Goal: Transaction & Acquisition: Purchase product/service

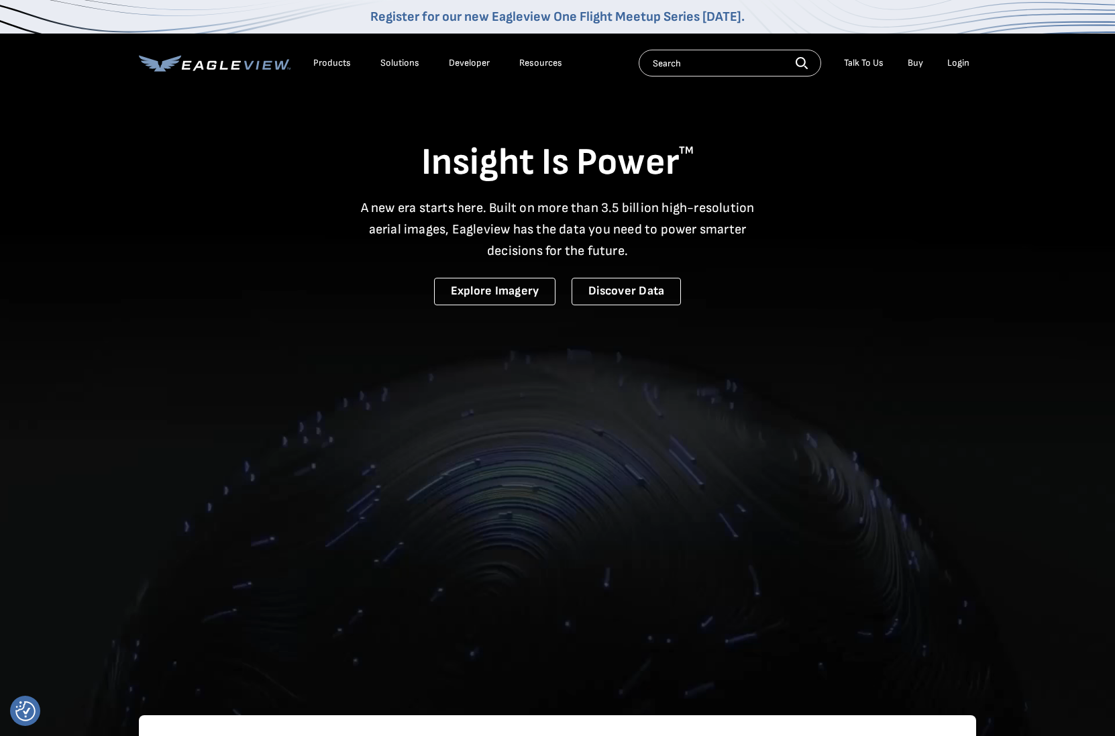
click at [959, 62] on div "Login" at bounding box center [958, 63] width 22 height 12
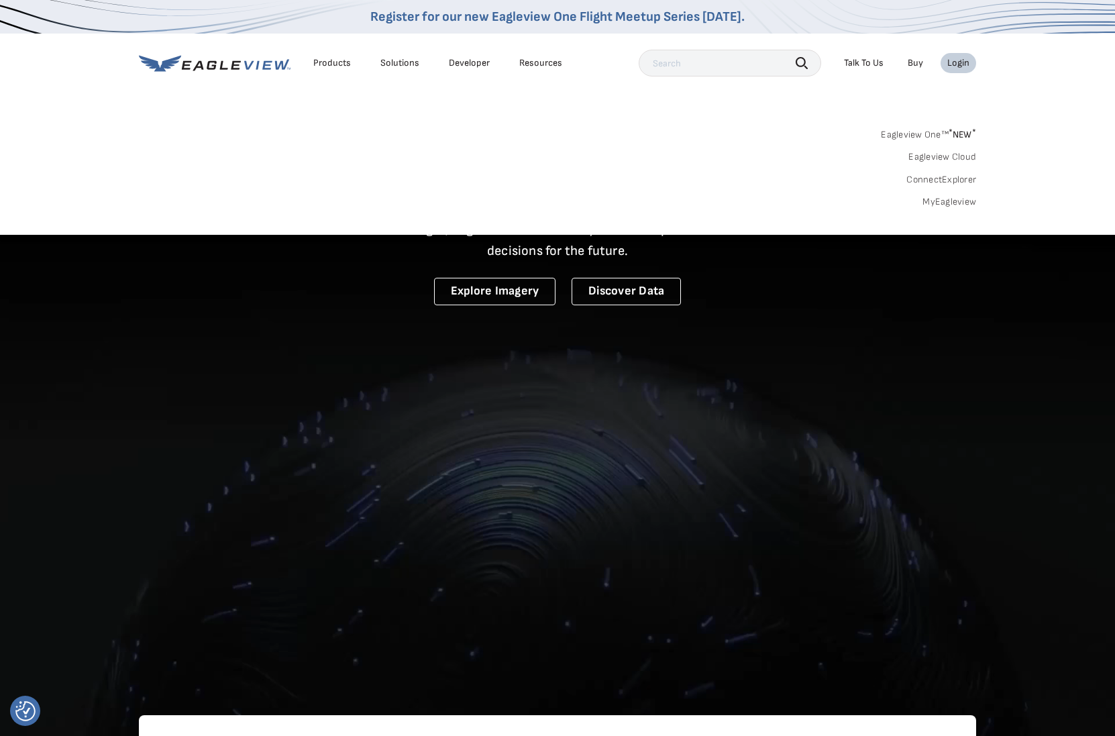
click at [956, 199] on link "MyEagleview" at bounding box center [950, 202] width 54 height 12
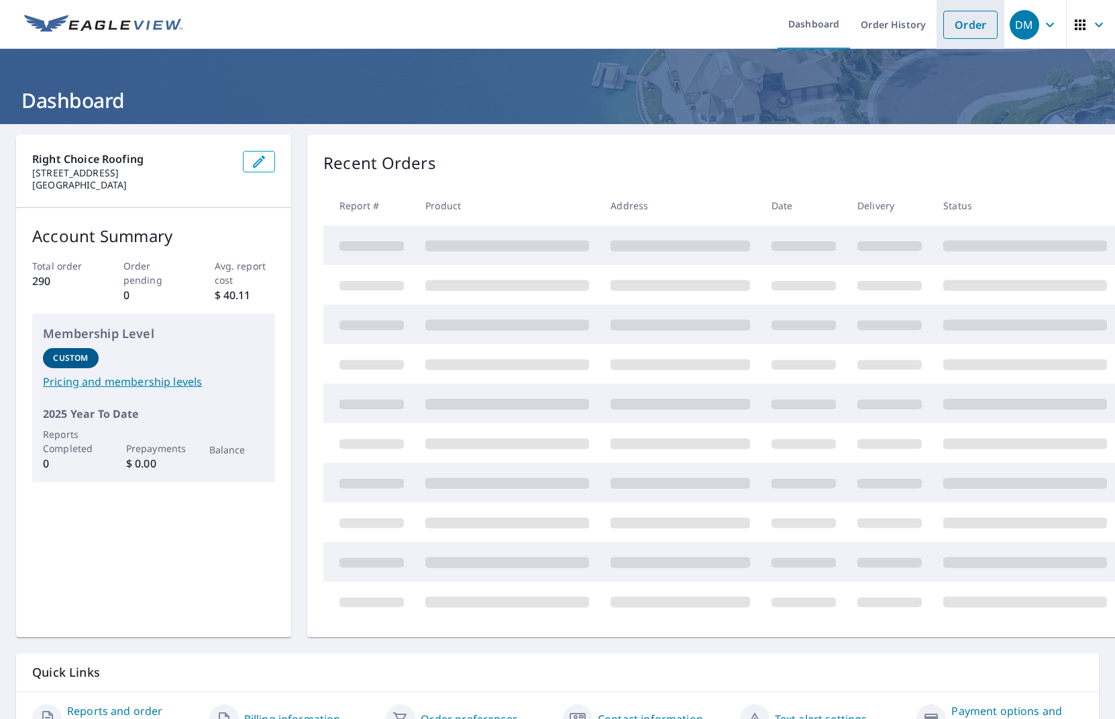
click at [966, 29] on link "Order" at bounding box center [970, 25] width 54 height 28
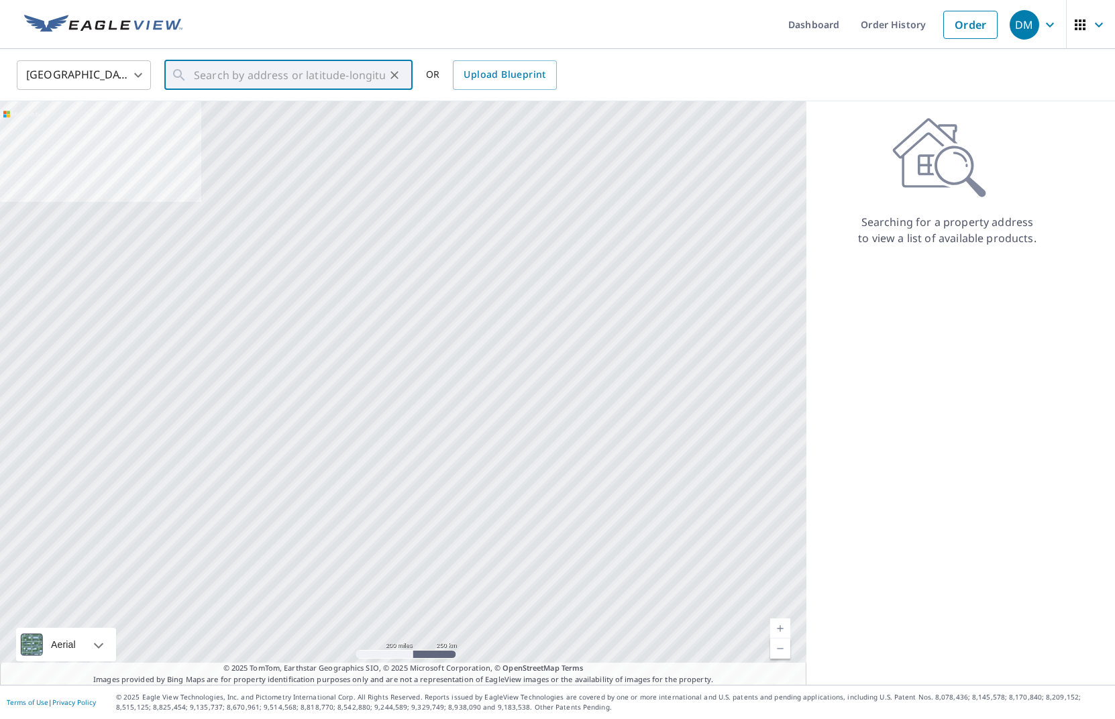
click at [272, 81] on input "text" at bounding box center [289, 75] width 191 height 38
drag, startPoint x: 329, startPoint y: 19, endPoint x: 415, endPoint y: 23, distance: 86.0
click at [415, 23] on ul "Dashboard Order History Order" at bounding box center [598, 24] width 814 height 49
drag, startPoint x: 641, startPoint y: 10, endPoint x: 699, endPoint y: 10, distance: 57.7
click at [699, 10] on ul "Dashboard Order History Order" at bounding box center [598, 24] width 814 height 49
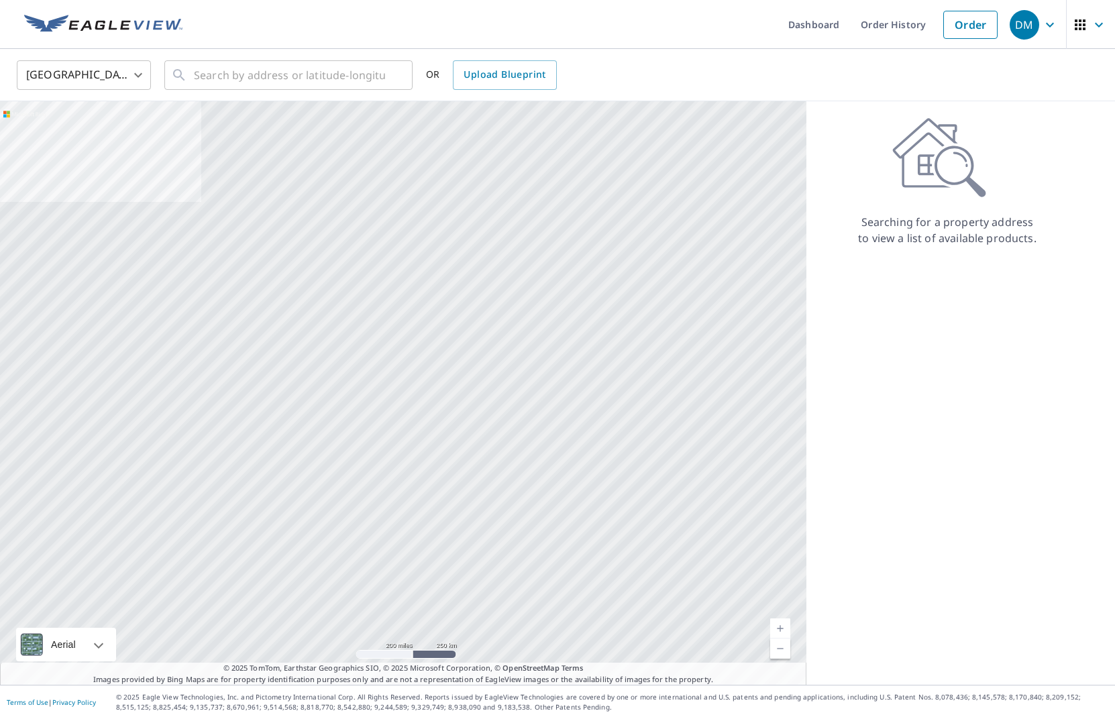
click at [552, 27] on ul "Dashboard Order History Order" at bounding box center [598, 24] width 814 height 49
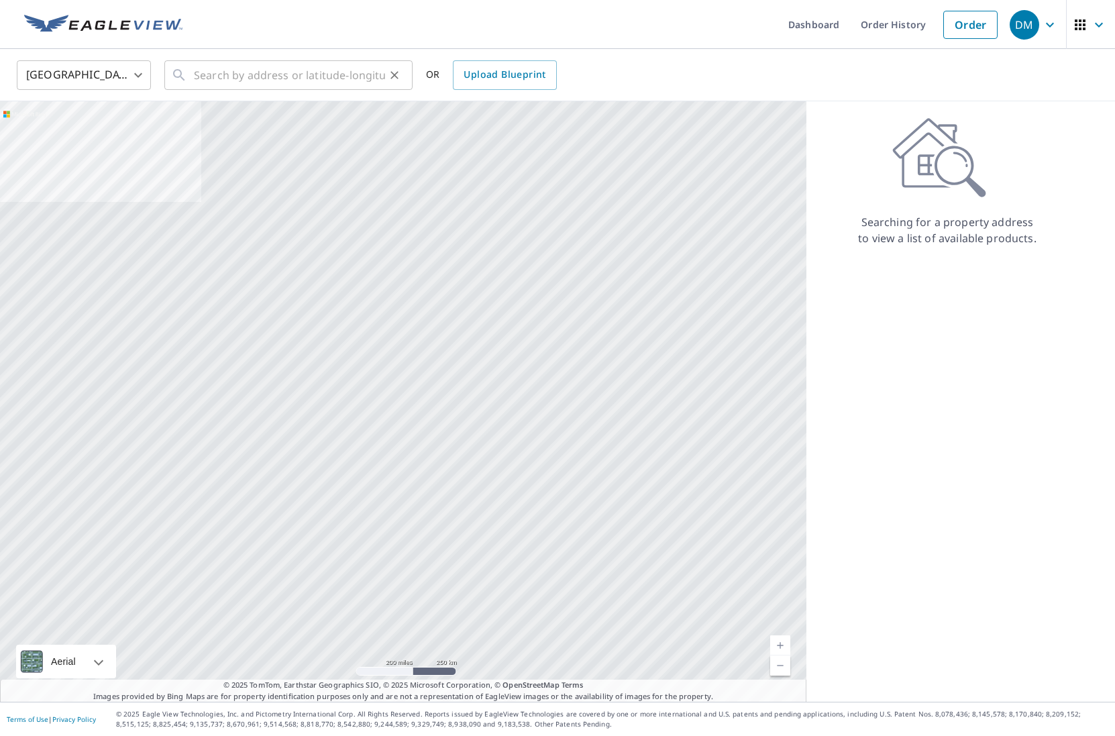
click at [203, 67] on input "text" at bounding box center [289, 75] width 191 height 38
click at [229, 74] on input "text" at bounding box center [289, 75] width 191 height 38
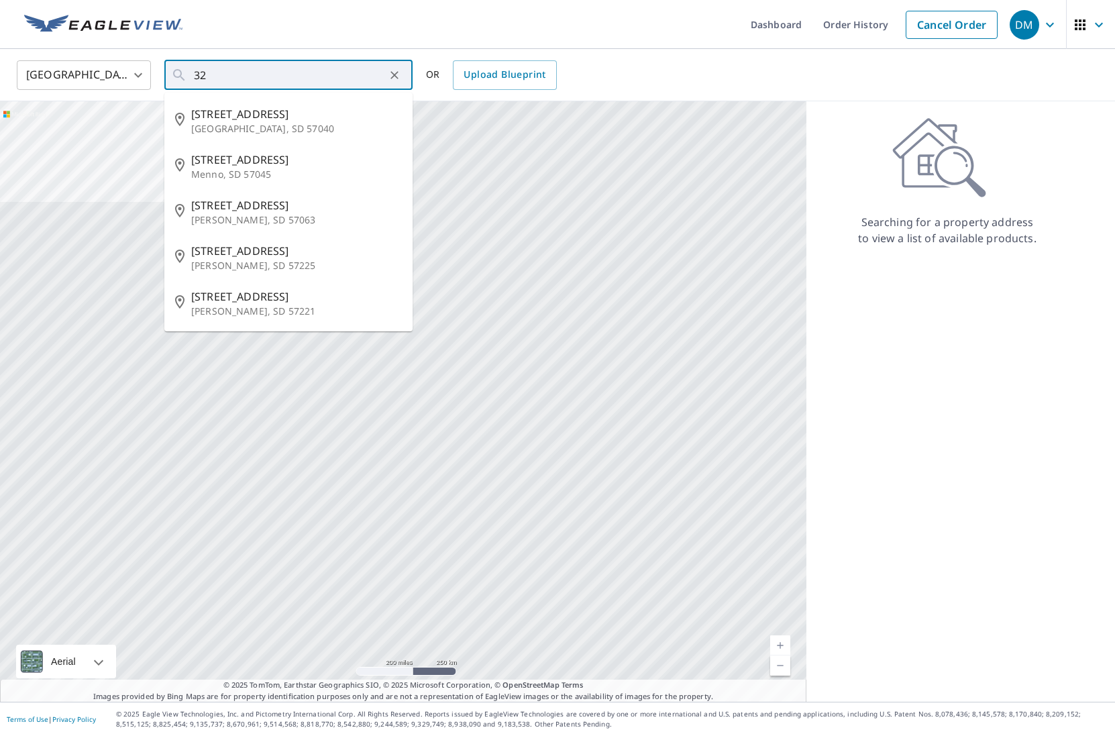
type input "3"
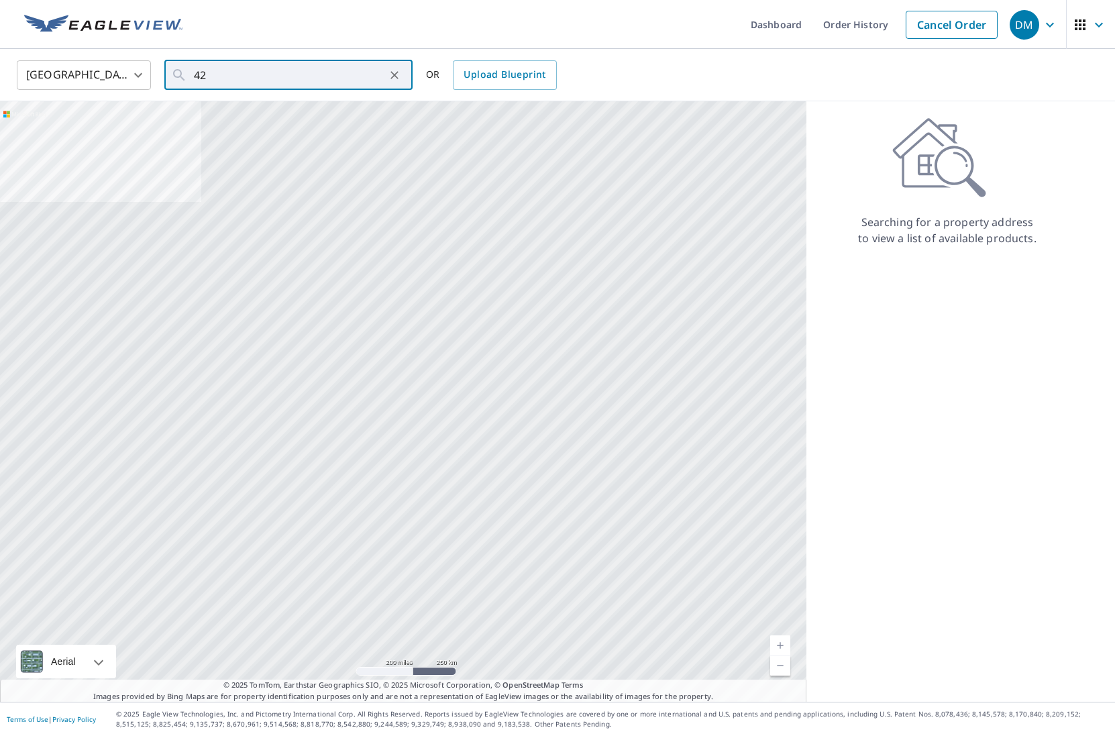
type input "4"
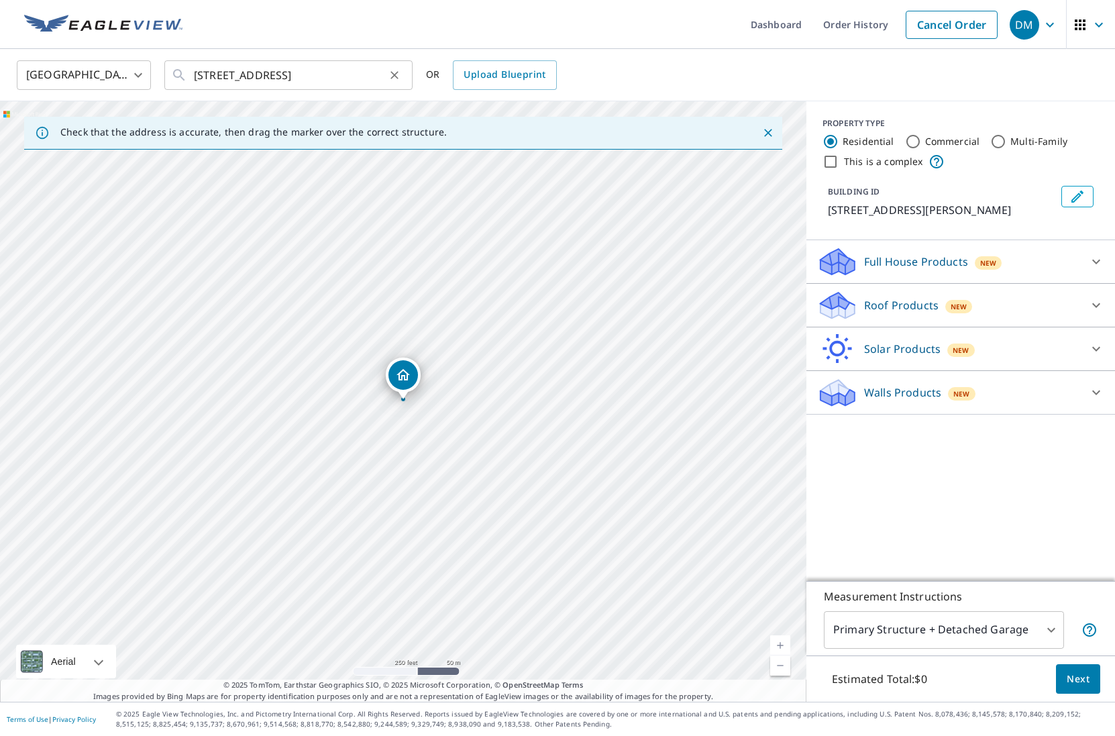
click at [340, 75] on input "[STREET_ADDRESS]" at bounding box center [289, 75] width 191 height 38
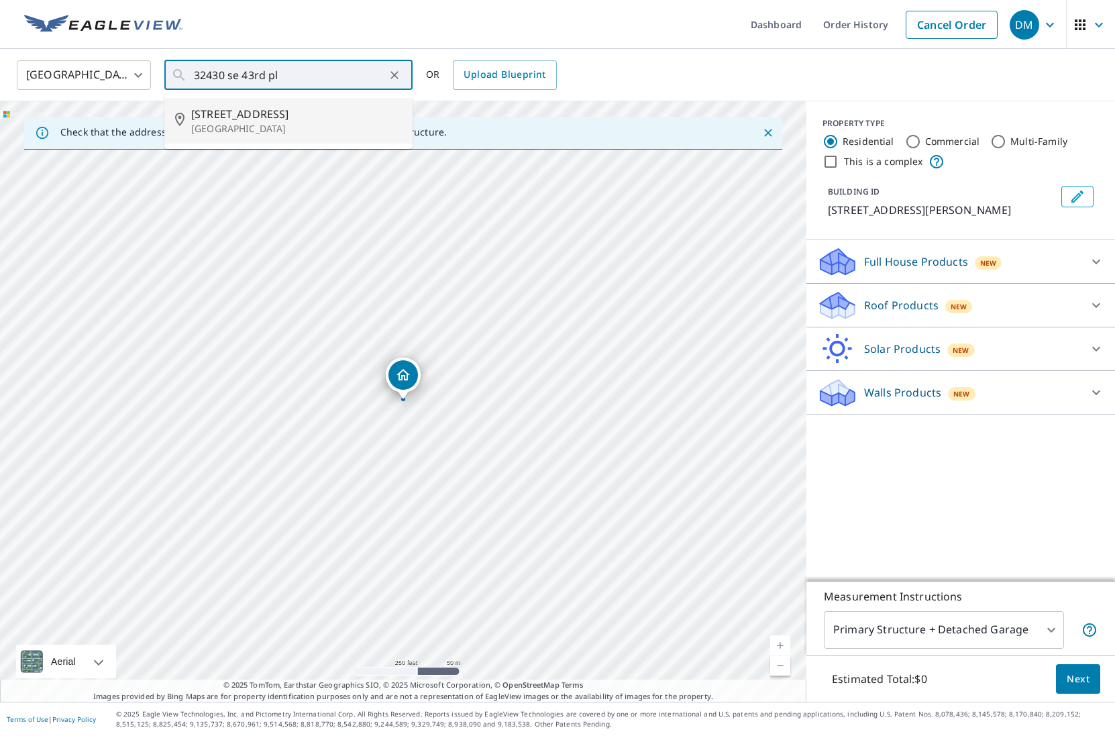
click at [265, 115] on span "[STREET_ADDRESS]" at bounding box center [296, 114] width 211 height 16
type input "[STREET_ADDRESS]"
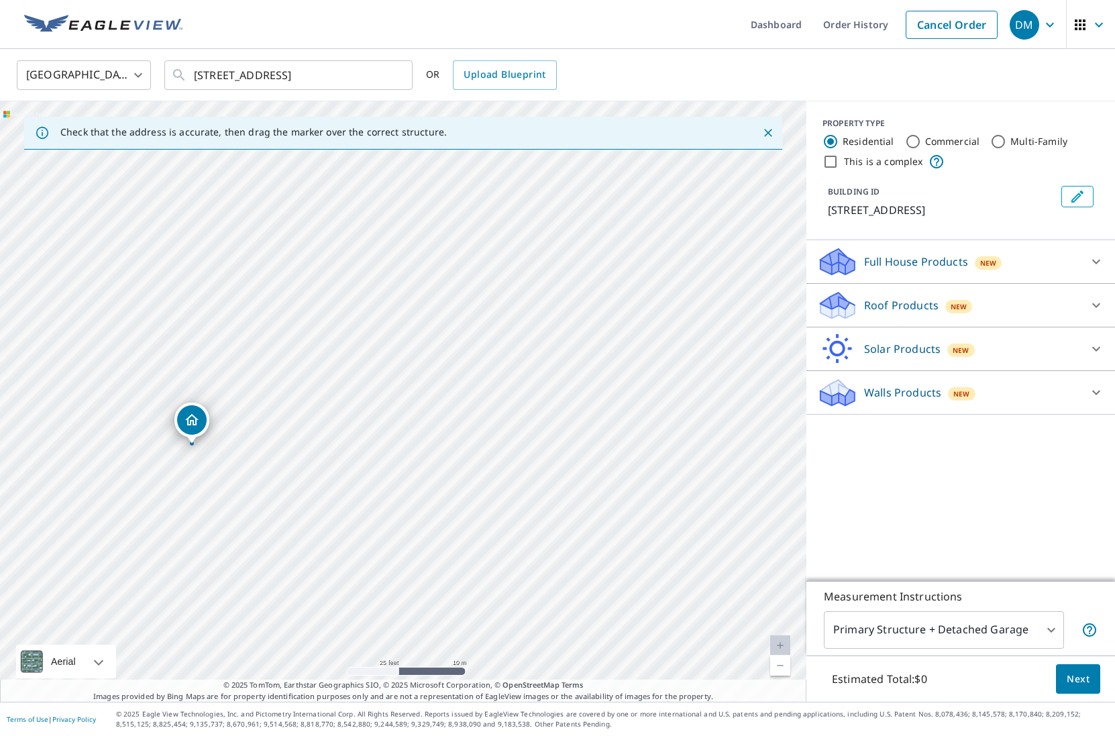
click at [929, 257] on p "Full House Products" at bounding box center [916, 262] width 104 height 16
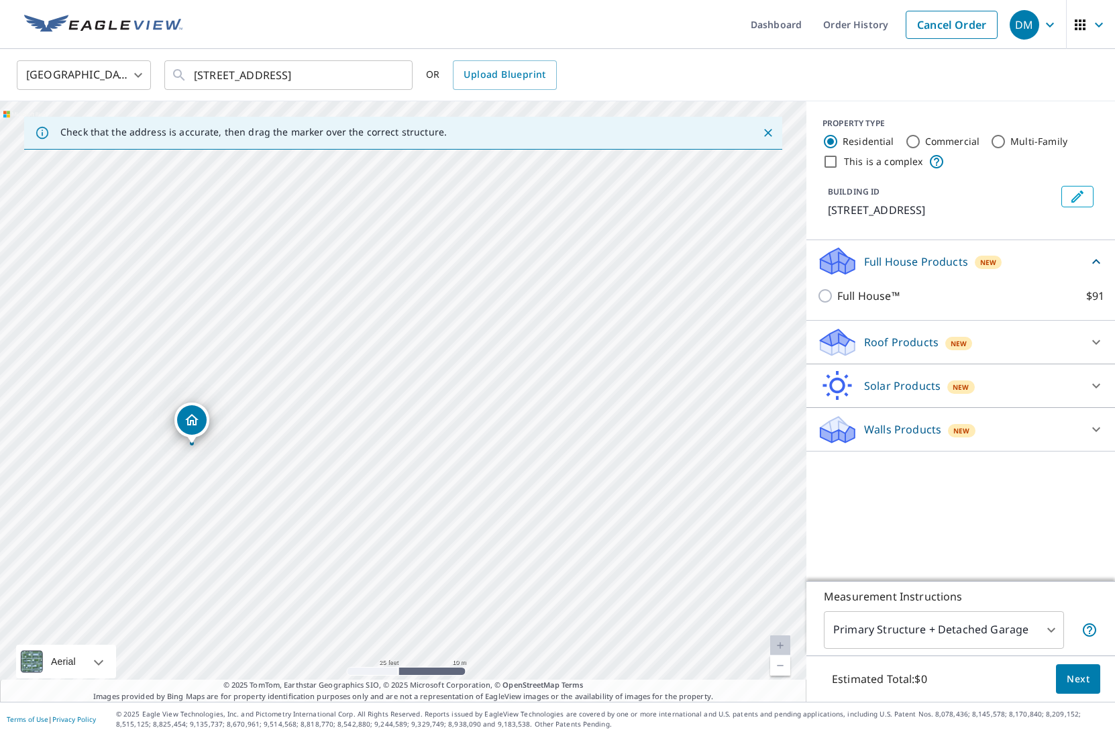
click at [901, 339] on p "Roof Products" at bounding box center [901, 342] width 74 height 16
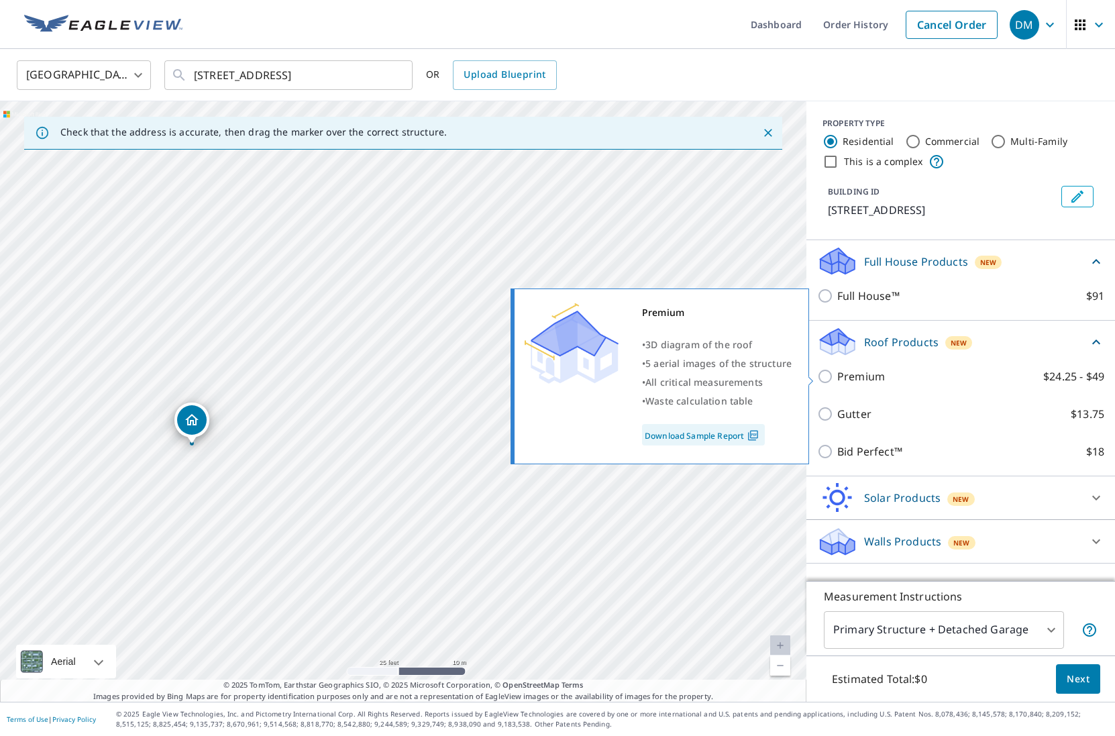
click at [831, 373] on input "Premium $24.25 - $49" at bounding box center [827, 376] width 20 height 16
checkbox input "true"
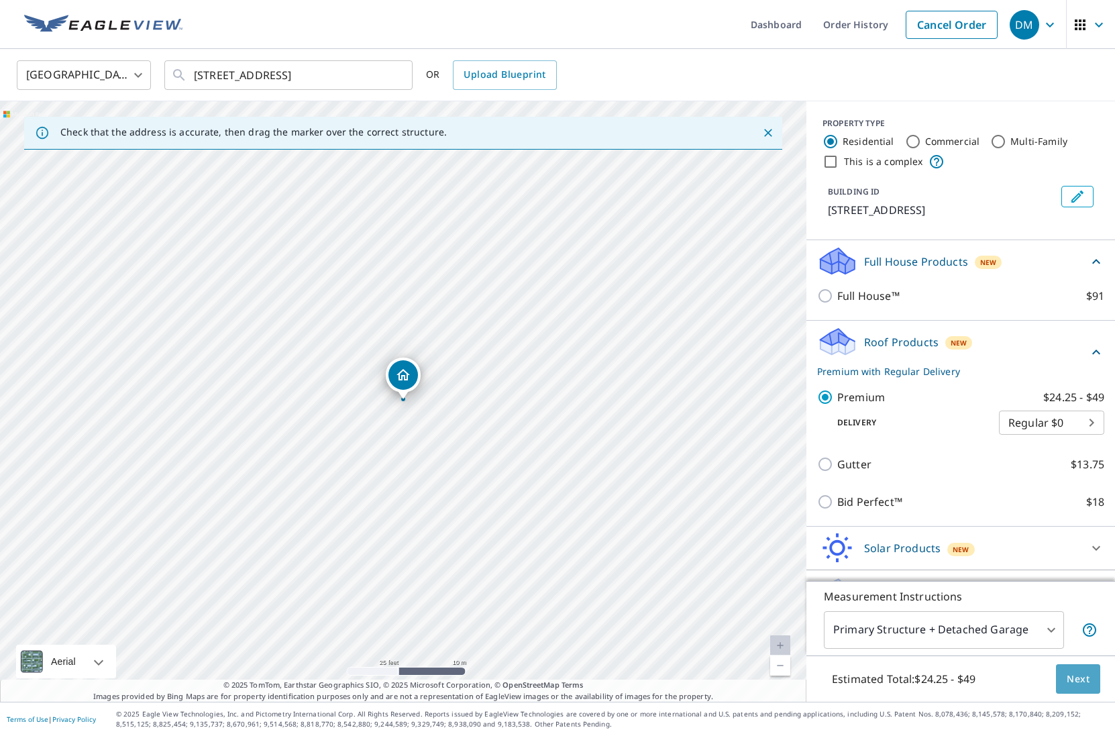
click at [1085, 674] on span "Next" at bounding box center [1078, 679] width 23 height 17
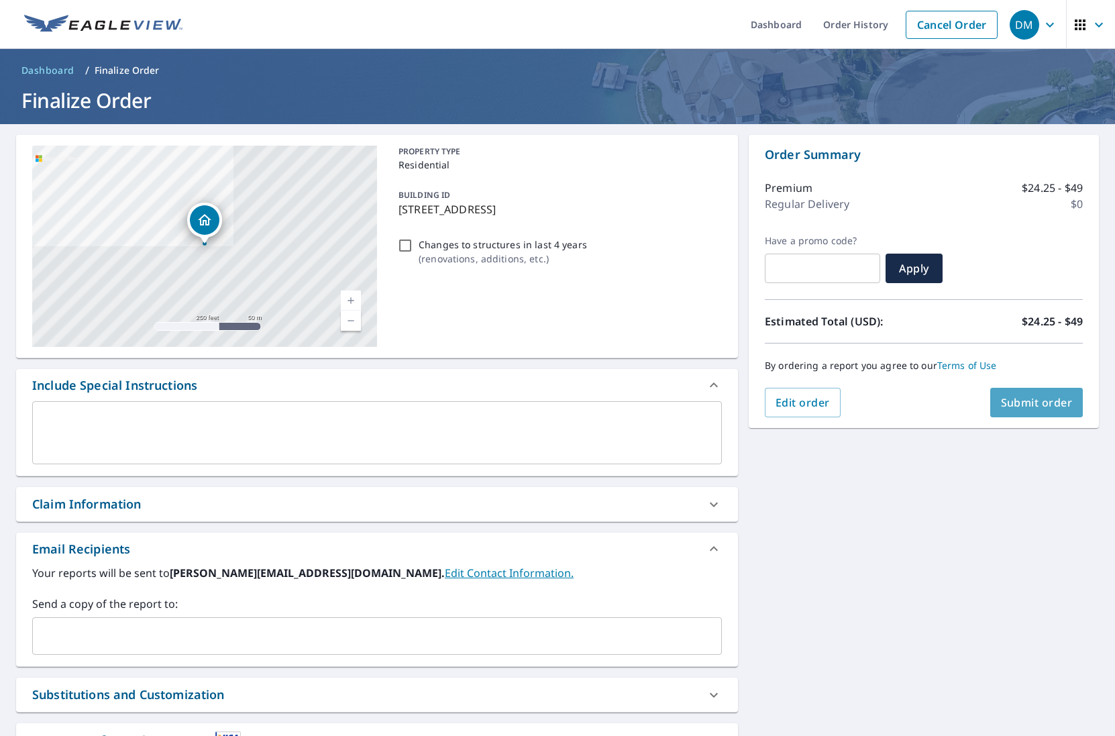
click at [1031, 402] on span "Submit order" at bounding box center [1037, 402] width 72 height 15
